Goal: Task Accomplishment & Management: Complete application form

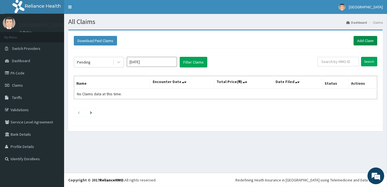
click at [361, 42] on link "Add Claim" at bounding box center [366, 40] width 24 height 9
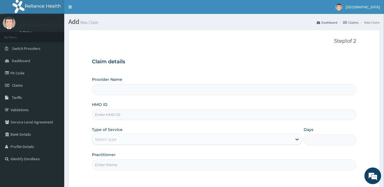
click at [124, 115] on input "HMO ID" at bounding box center [224, 114] width 264 height 11
type input "AGO/10168/B"
click at [120, 139] on div "Select type" at bounding box center [192, 139] width 200 height 9
click at [126, 136] on div "Select type" at bounding box center [192, 139] width 200 height 9
click at [126, 138] on div "Select type" at bounding box center [192, 139] width 200 height 9
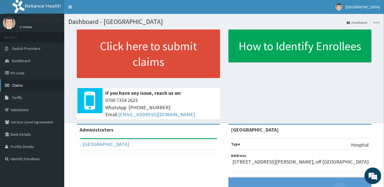
click at [13, 84] on span "Claims" at bounding box center [17, 85] width 11 height 5
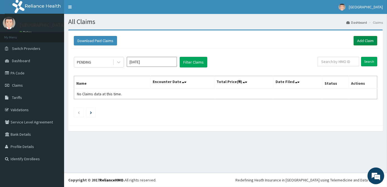
click at [365, 43] on link "Add Claim" at bounding box center [366, 40] width 24 height 9
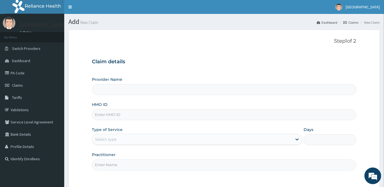
type input "[GEOGRAPHIC_DATA]"
click at [111, 115] on input "HMO ID" at bounding box center [224, 114] width 264 height 11
type input "AGO/10168/B"
drag, startPoint x: 132, startPoint y: 141, endPoint x: 130, endPoint y: 144, distance: 4.4
click at [132, 141] on div "Select type" at bounding box center [192, 139] width 200 height 9
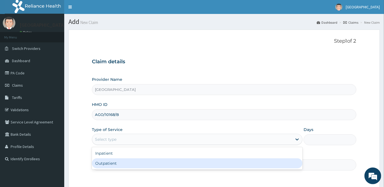
click at [114, 166] on div "Outpatient" at bounding box center [197, 163] width 210 height 10
type input "1"
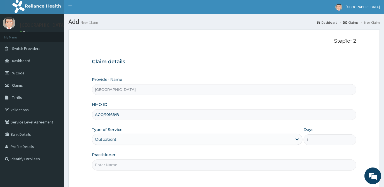
click at [124, 162] on input "Practitioner" at bounding box center [224, 165] width 264 height 11
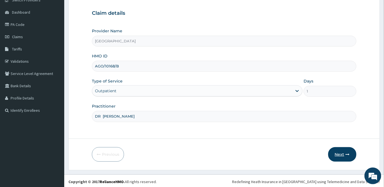
scroll to position [50, 0]
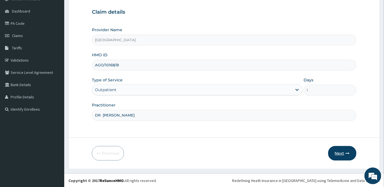
type input "DR OLA"
click at [347, 153] on icon "button" at bounding box center [347, 153] width 4 height 4
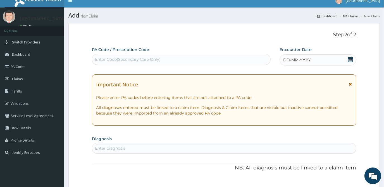
scroll to position [0, 0]
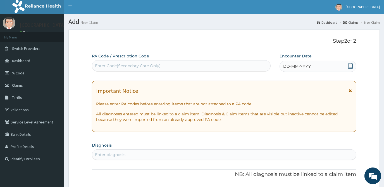
click at [351, 67] on icon at bounding box center [350, 66] width 6 height 6
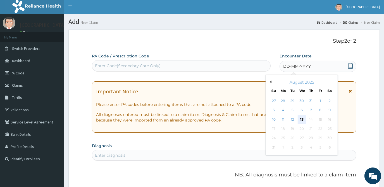
click at [301, 119] on div "13" at bounding box center [301, 119] width 8 height 8
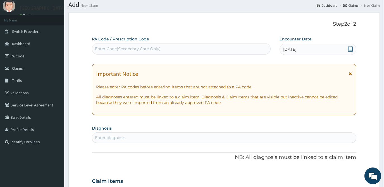
scroll to position [50, 0]
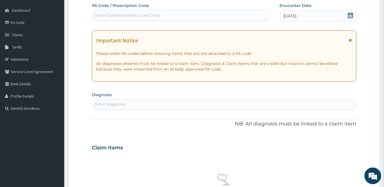
click at [125, 104] on div "Enter diagnosis" at bounding box center [223, 104] width 263 height 9
type input "B"
type input "MALARIA"
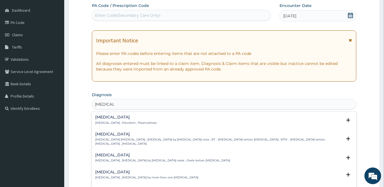
click at [116, 122] on p "Malaria , Paludism , Plasmodiosis" at bounding box center [125, 123] width 61 height 4
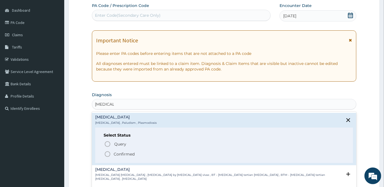
click at [106, 155] on icon "status option filled" at bounding box center [107, 154] width 7 height 7
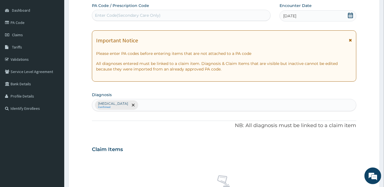
click at [131, 103] on div "Malaria Confirmed" at bounding box center [223, 105] width 263 height 12
type input "SEPSIS"
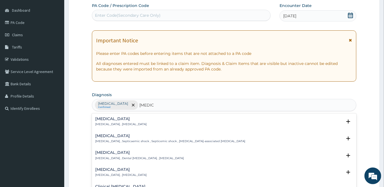
click at [115, 122] on p "Systemic infection , Sepsis" at bounding box center [120, 124] width 51 height 4
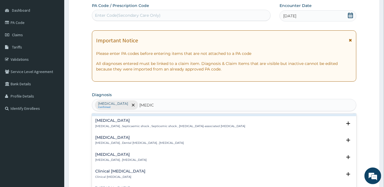
scroll to position [25, 0]
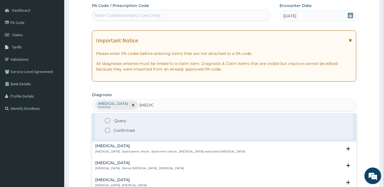
click at [114, 130] on p "Confirmed" at bounding box center [124, 131] width 21 height 6
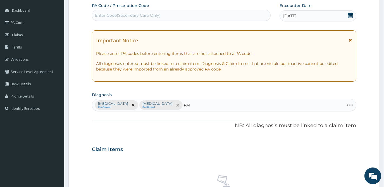
type input "PAIN"
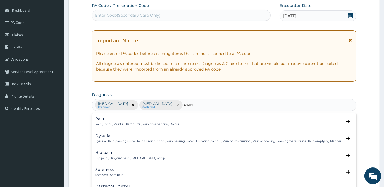
click at [122, 125] on p "Pain , Dolor , Painful , Part hurts , Pain observations , Dolour" at bounding box center [137, 124] width 84 height 4
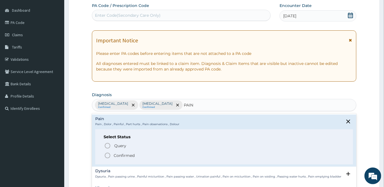
click at [117, 155] on p "Confirmed" at bounding box center [124, 156] width 21 height 6
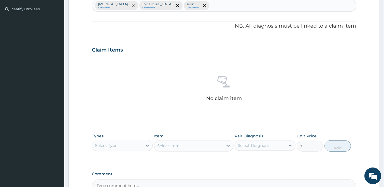
scroll to position [177, 0]
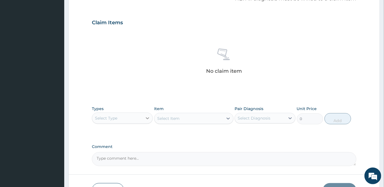
click at [146, 115] on icon at bounding box center [147, 118] width 6 height 6
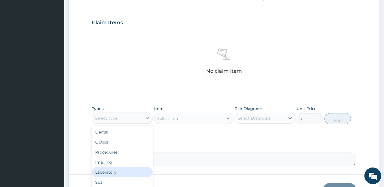
scroll to position [19, 0]
click at [117, 174] on div "Drugs" at bounding box center [122, 174] width 61 height 10
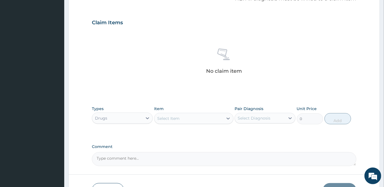
click at [167, 122] on div "Select Item" at bounding box center [188, 118] width 69 height 9
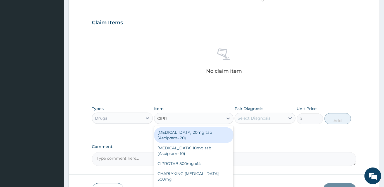
type input "CIPRO"
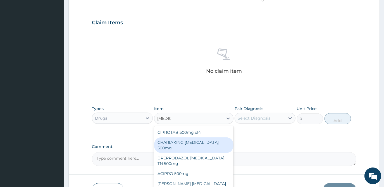
drag, startPoint x: 194, startPoint y: 141, endPoint x: 224, endPoint y: 133, distance: 31.1
click at [195, 141] on div "CHARLYKING CIPROFLOXACIN 500mg" at bounding box center [193, 146] width 79 height 16
type input "177.375"
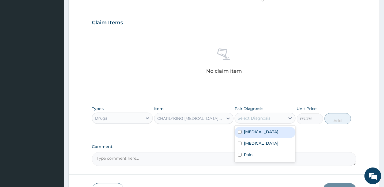
click at [258, 119] on div "Select Diagnosis" at bounding box center [253, 118] width 33 height 6
click at [250, 134] on label "Malaria" at bounding box center [261, 132] width 35 height 6
checkbox input "true"
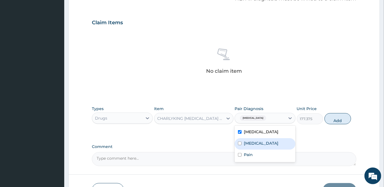
drag, startPoint x: 249, startPoint y: 144, endPoint x: 254, endPoint y: 153, distance: 10.4
click at [250, 146] on div "Sepsis" at bounding box center [264, 143] width 61 height 11
checkbox input "true"
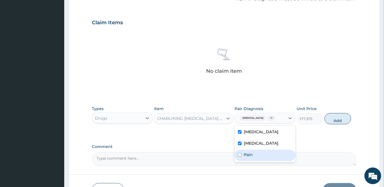
click at [255, 153] on div "Pain" at bounding box center [264, 155] width 61 height 11
checkbox input "true"
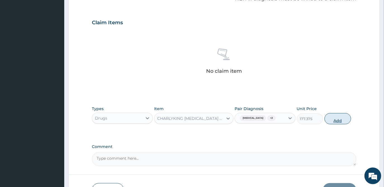
click at [339, 121] on button "Add" at bounding box center [337, 118] width 26 height 11
type input "0"
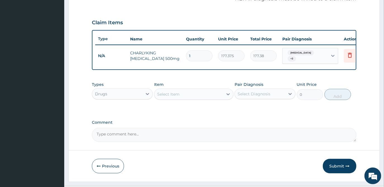
type input "10"
type input "1773.75"
type input "10"
click at [211, 92] on div "Select Item" at bounding box center [188, 94] width 69 height 9
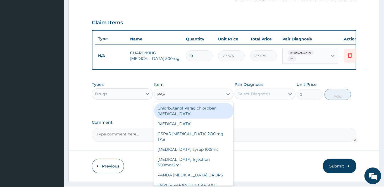
type input "PARA"
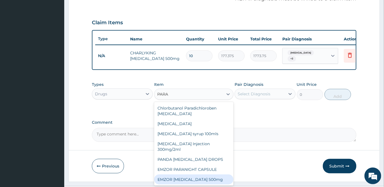
click at [207, 180] on div "EMZOR PARACETAMOL 500mg" at bounding box center [193, 180] width 79 height 10
type input "23.65"
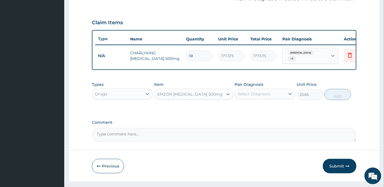
click at [252, 93] on div "Select Diagnosis" at bounding box center [253, 94] width 33 height 6
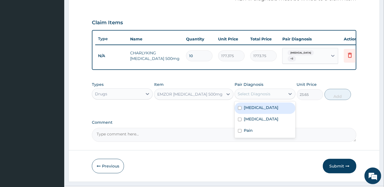
drag, startPoint x: 249, startPoint y: 111, endPoint x: 249, endPoint y: 118, distance: 7.0
click at [249, 112] on div "Malaria" at bounding box center [264, 108] width 61 height 11
checkbox input "true"
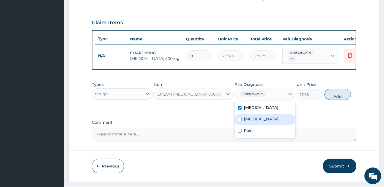
click at [249, 118] on label "Sepsis" at bounding box center [261, 119] width 35 height 6
checkbox input "true"
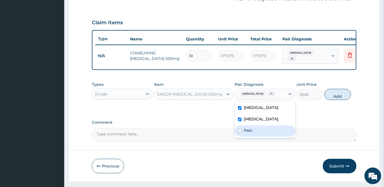
click at [250, 131] on label "Pain" at bounding box center [248, 131] width 9 height 6
checkbox input "true"
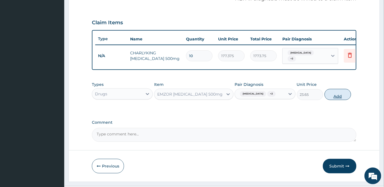
click at [338, 98] on button "Add" at bounding box center [337, 94] width 26 height 11
type input "0"
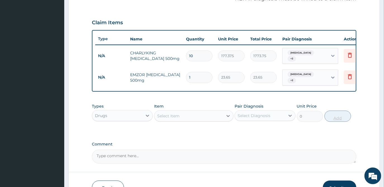
type input "18"
type input "425.70"
type input "18"
click at [209, 114] on div "Select Item" at bounding box center [188, 116] width 69 height 9
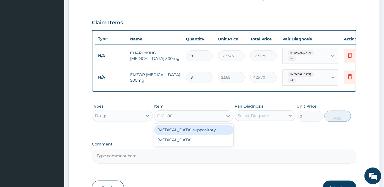
type input "DICLOFE"
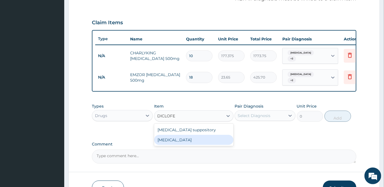
click at [188, 138] on div "Diclofenac" at bounding box center [193, 140] width 79 height 10
type input "591.25"
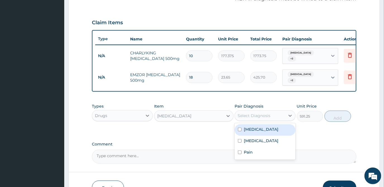
click at [275, 113] on div "Select Diagnosis" at bounding box center [260, 115] width 50 height 9
click at [269, 129] on div "Malaria" at bounding box center [264, 129] width 61 height 11
checkbox input "true"
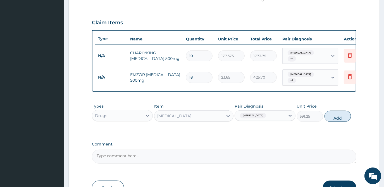
click at [338, 113] on button "Add" at bounding box center [337, 116] width 26 height 11
type input "0"
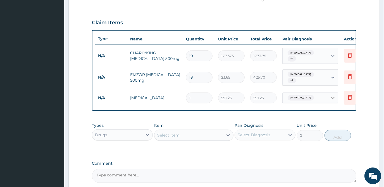
click at [331, 95] on icon at bounding box center [333, 98] width 6 height 6
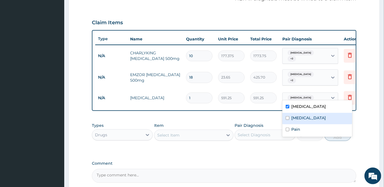
click at [299, 119] on label "Sepsis" at bounding box center [308, 118] width 35 height 6
checkbox input "true"
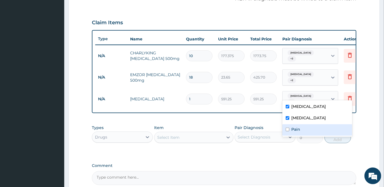
click at [297, 129] on label "Pain" at bounding box center [295, 130] width 9 height 6
checkbox input "true"
click at [219, 135] on div "Select Item" at bounding box center [188, 137] width 69 height 9
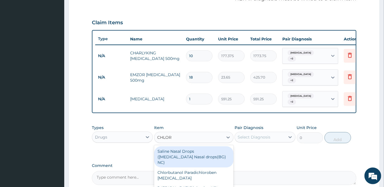
type input "CHLORO"
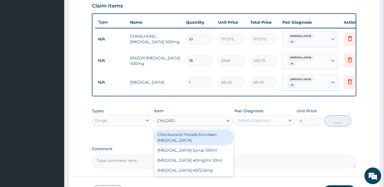
scroll to position [203, 0]
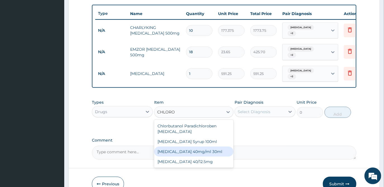
click at [204, 150] on div "CHLOROQUINE 40mg/ml 30ml" at bounding box center [193, 152] width 79 height 10
type input "1419"
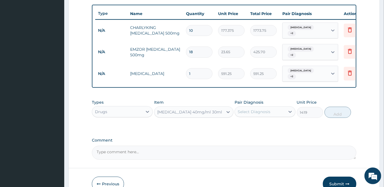
click at [208, 109] on div "CHLOROQUINE 40mg/ml 30ml" at bounding box center [189, 112] width 65 height 6
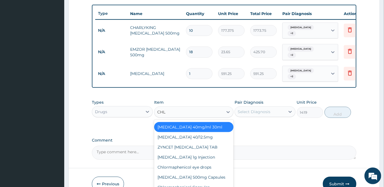
scroll to position [16, 0]
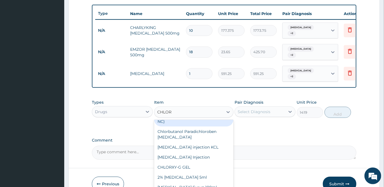
type input "CHLORO"
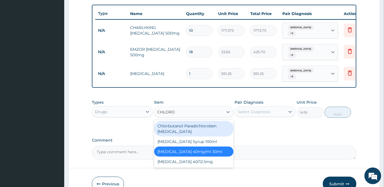
scroll to position [0, 0]
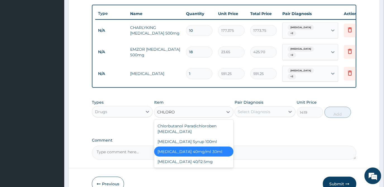
click at [201, 147] on div "CHLOROQUINE 40mg/ml 30ml" at bounding box center [193, 152] width 79 height 10
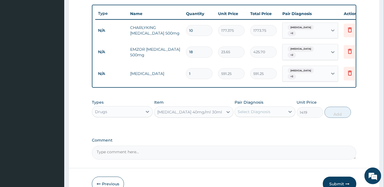
click at [246, 111] on div "Select Diagnosis" at bounding box center [260, 111] width 50 height 9
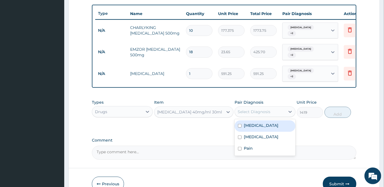
click at [246, 125] on div "Malaria" at bounding box center [264, 126] width 61 height 11
checkbox input "true"
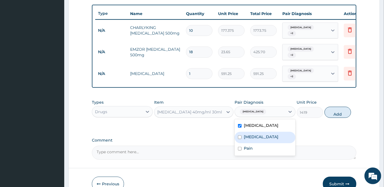
click at [249, 137] on div "Sepsis" at bounding box center [264, 137] width 61 height 11
checkbox input "true"
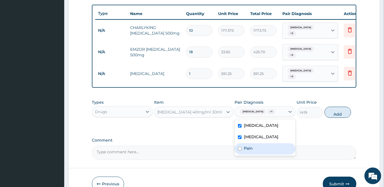
click at [249, 147] on label "Pain" at bounding box center [248, 149] width 9 height 6
checkbox input "true"
click at [333, 107] on button "Add" at bounding box center [337, 112] width 26 height 11
type input "0"
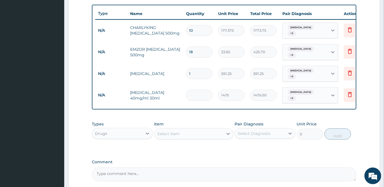
type input "0.00"
type input "4"
type input "5676.00"
type input "4"
click at [97, 131] on div "Drugs" at bounding box center [101, 134] width 12 height 6
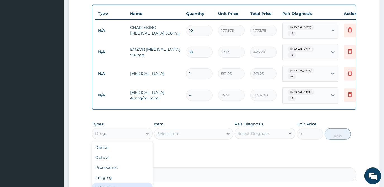
click at [130, 183] on div "Laboratory" at bounding box center [122, 188] width 61 height 10
click at [197, 128] on div "Select Item" at bounding box center [193, 133] width 79 height 11
click at [198, 128] on div "Select Item" at bounding box center [193, 133] width 79 height 11
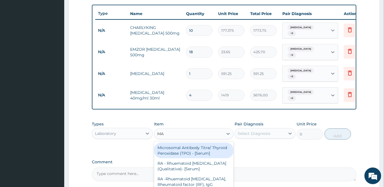
type input "MAL"
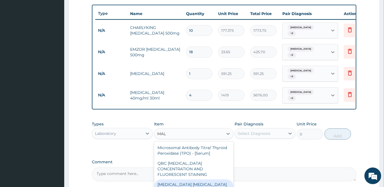
click at [197, 180] on div "MALARIA PARASITE (MP) RDT" at bounding box center [193, 188] width 79 height 16
type input "1612.5"
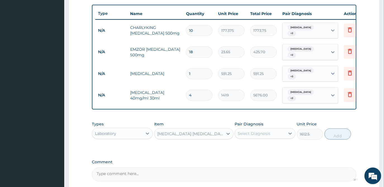
click at [246, 131] on div "Select Diagnosis" at bounding box center [253, 134] width 33 height 6
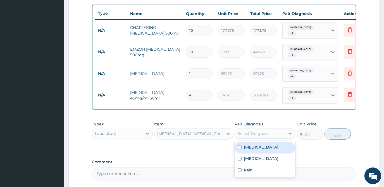
click at [245, 144] on label "Malaria" at bounding box center [261, 147] width 35 height 6
checkbox input "true"
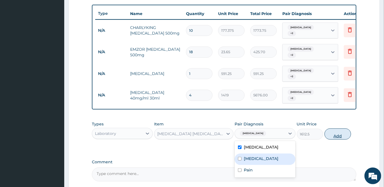
click at [338, 129] on button "Add" at bounding box center [337, 134] width 26 height 11
type input "0"
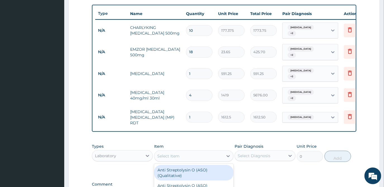
click at [213, 152] on div "Select Item" at bounding box center [188, 156] width 69 height 9
type input "CBC"
click at [192, 165] on div "FBC CBC-Complete Blood Count (Haemogram) - [Blood]" at bounding box center [193, 173] width 79 height 16
type input "4300"
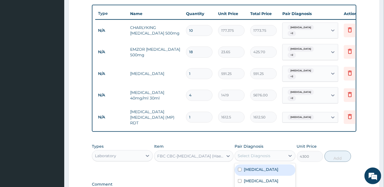
click at [257, 153] on div "Select Diagnosis" at bounding box center [253, 156] width 33 height 6
click at [257, 167] on label "Malaria" at bounding box center [261, 170] width 35 height 6
checkbox input "true"
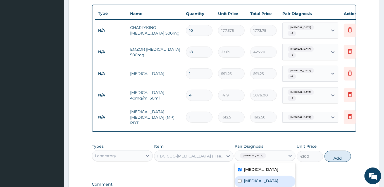
click at [256, 176] on div "Sepsis" at bounding box center [264, 181] width 61 height 11
checkbox input "true"
click at [344, 151] on button "Add" at bounding box center [337, 156] width 26 height 11
type input "0"
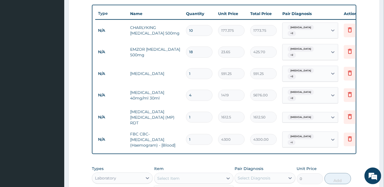
click at [195, 174] on div "Select Item" at bounding box center [188, 178] width 69 height 9
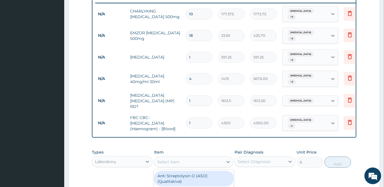
scroll to position [228, 0]
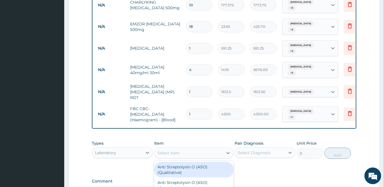
click at [110, 150] on div "Laboratory" at bounding box center [105, 153] width 21 height 6
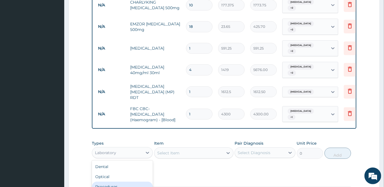
click at [112, 182] on div "Procedures" at bounding box center [122, 187] width 61 height 10
click at [179, 149] on div "Select Item" at bounding box center [188, 153] width 69 height 9
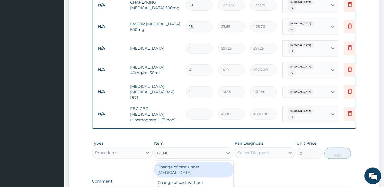
type input "GENER"
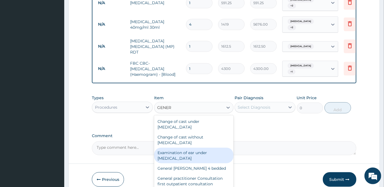
scroll to position [279, 0]
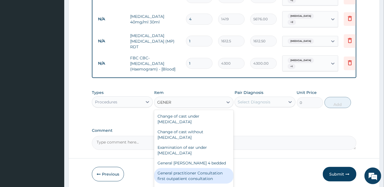
click at [192, 168] on div "General practitioner Consultation first outpatient consultation" at bounding box center [193, 176] width 79 height 16
type input "3547.5"
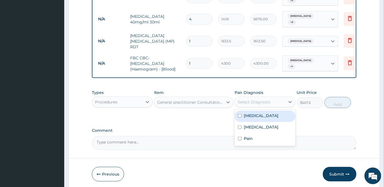
click at [250, 99] on div "Select Diagnosis" at bounding box center [253, 102] width 33 height 6
click at [251, 113] on label "Malaria" at bounding box center [261, 116] width 35 height 6
checkbox input "true"
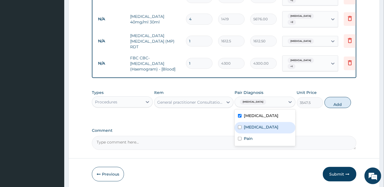
click at [250, 124] on label "Sepsis" at bounding box center [261, 127] width 35 height 6
checkbox input "true"
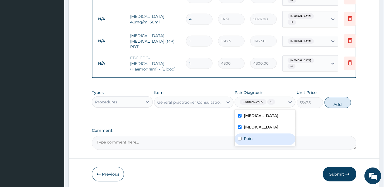
click at [248, 136] on label "Pain" at bounding box center [248, 139] width 9 height 6
checkbox input "true"
click at [337, 97] on button "Add" at bounding box center [337, 102] width 26 height 11
type input "0"
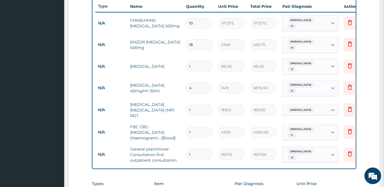
scroll to position [203, 0]
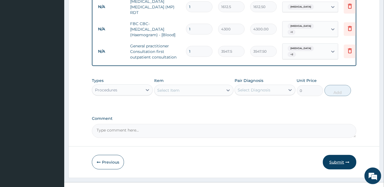
click at [341, 155] on button "Submit" at bounding box center [338, 162] width 33 height 15
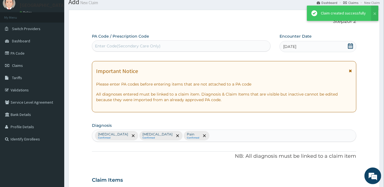
scroll to position [313, 0]
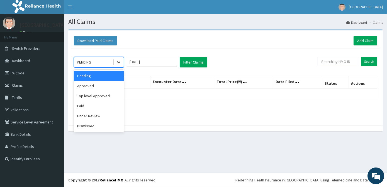
click at [121, 61] on icon at bounding box center [119, 62] width 6 height 6
click at [94, 87] on div "Approved" at bounding box center [99, 86] width 50 height 10
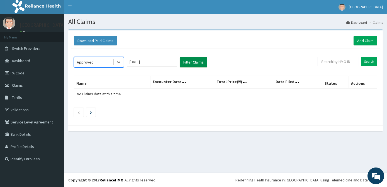
click at [191, 62] on button "Filter Claims" at bounding box center [194, 62] width 28 height 11
